Goal: Navigation & Orientation: Find specific page/section

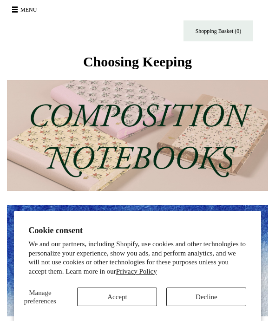
click at [122, 302] on button "Accept" at bounding box center [117, 297] width 80 height 19
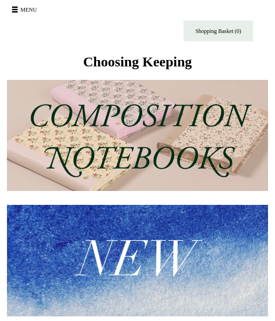
click at [18, 10] on button "Menu" at bounding box center [25, 9] width 33 height 15
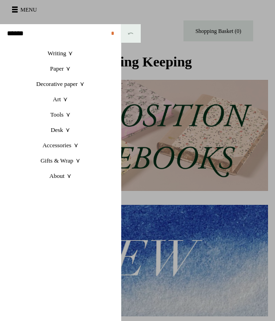
click at [60, 66] on link "Paper +" at bounding box center [60, 68] width 121 height 15
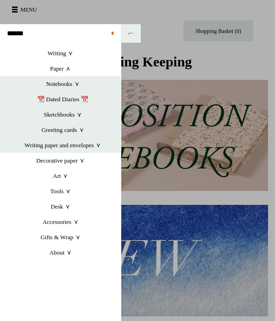
click at [61, 86] on link "Notebooks +" at bounding box center [63, 83] width 116 height 15
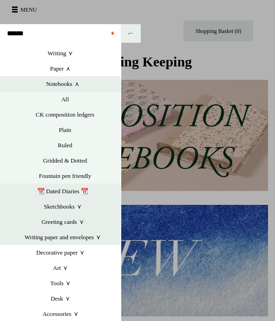
click at [64, 143] on link "Ruled" at bounding box center [64, 145] width 111 height 15
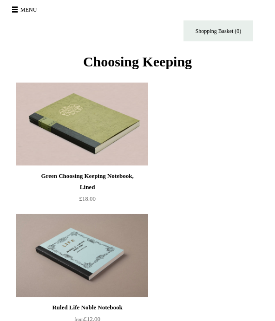
click at [30, 7] on button "Menu" at bounding box center [25, 9] width 33 height 15
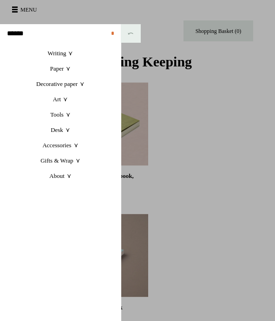
click at [70, 49] on link "Writing +" at bounding box center [60, 53] width 121 height 15
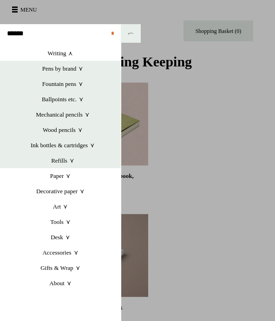
click at [61, 177] on link "Paper +" at bounding box center [60, 175] width 121 height 15
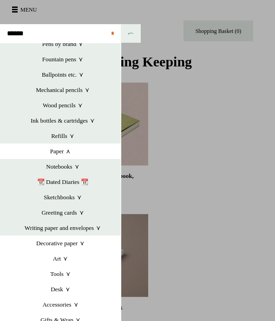
scroll to position [25, 0]
click at [64, 166] on link "Notebooks +" at bounding box center [63, 166] width 116 height 15
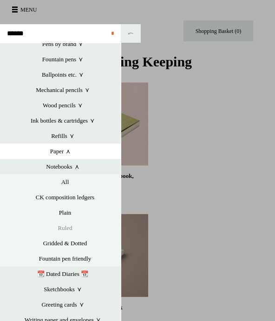
click at [77, 259] on link "Fountain pen friendly" at bounding box center [64, 258] width 111 height 15
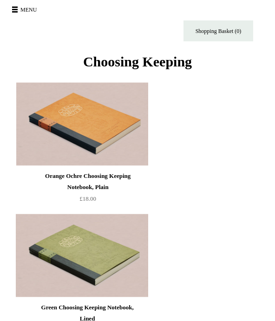
click at [16, 11] on span at bounding box center [15, 11] width 6 height 1
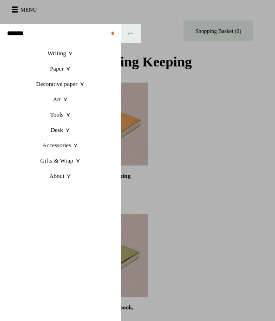
click at [63, 48] on link "Writing +" at bounding box center [60, 53] width 121 height 15
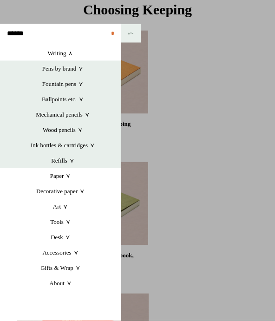
scroll to position [56, 0]
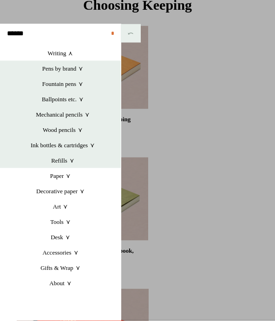
click at [66, 253] on link "Accessories +" at bounding box center [60, 252] width 121 height 15
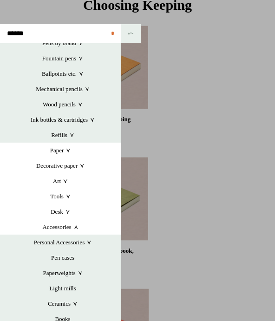
scroll to position [25, 0]
